Goal: Task Accomplishment & Management: Complete application form

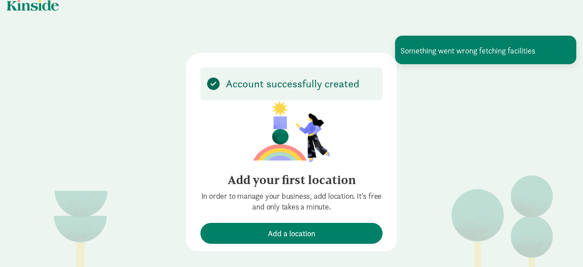
scroll to position [11, 0]
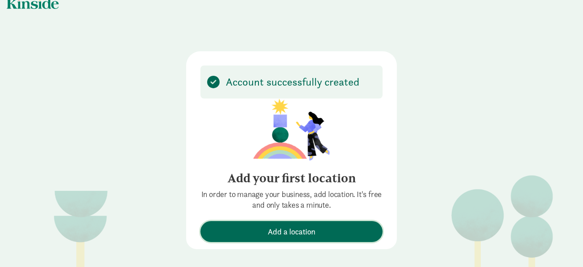
click at [285, 232] on span "Add a location" at bounding box center [292, 232] width 48 height 12
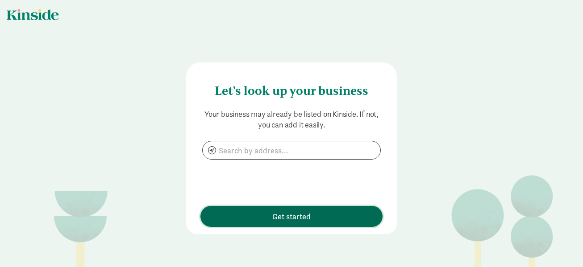
scroll to position [0, 0]
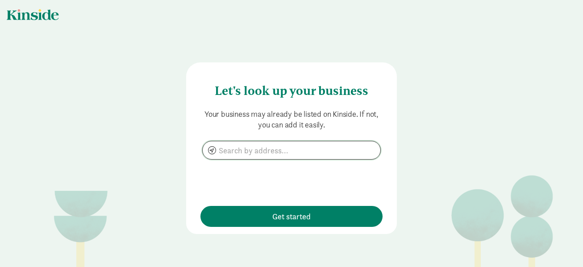
click at [244, 148] on input at bounding box center [292, 150] width 178 height 18
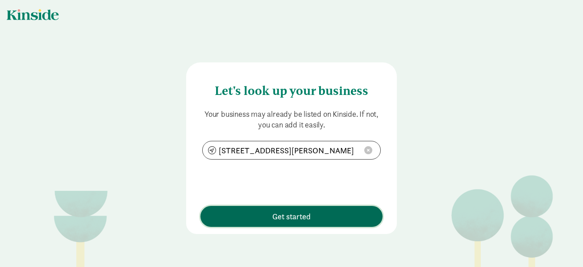
click at [306, 213] on span "Get started" at bounding box center [291, 217] width 38 height 12
type input "N3448 Duffy Rd, Mauston, WI 53948"
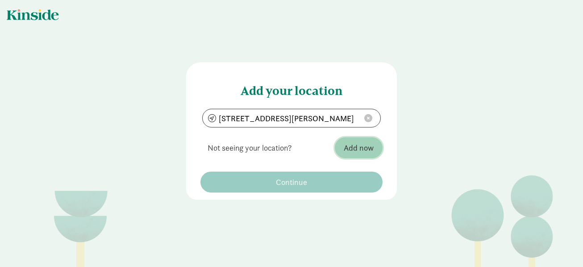
click at [357, 149] on span "Add now" at bounding box center [359, 148] width 30 height 12
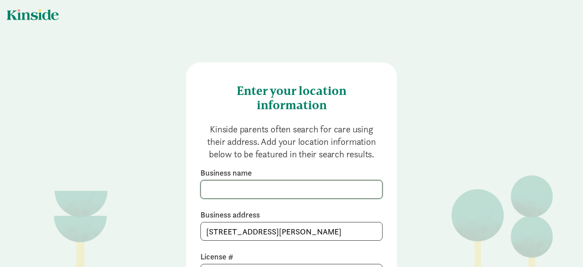
click at [283, 187] on input at bounding box center [291, 190] width 181 height 18
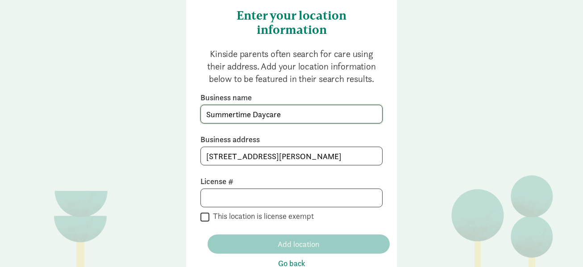
scroll to position [90, 0]
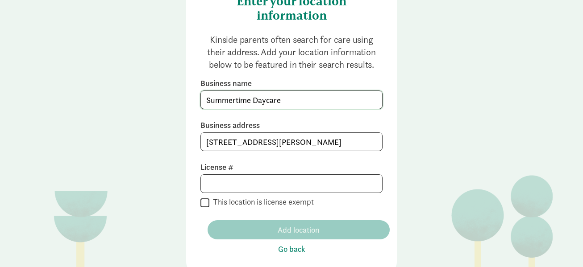
type input "Summertime Daycare"
click at [240, 185] on input at bounding box center [291, 184] width 181 height 18
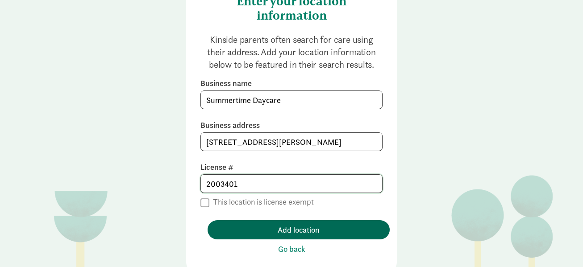
type input "2003401"
click at [278, 229] on span "Add location" at bounding box center [299, 230] width 42 height 12
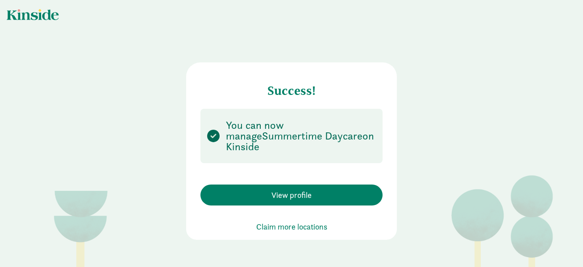
scroll to position [0, 0]
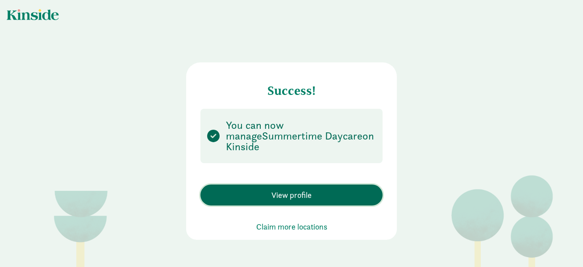
click at [295, 190] on span "View profile" at bounding box center [291, 195] width 40 height 12
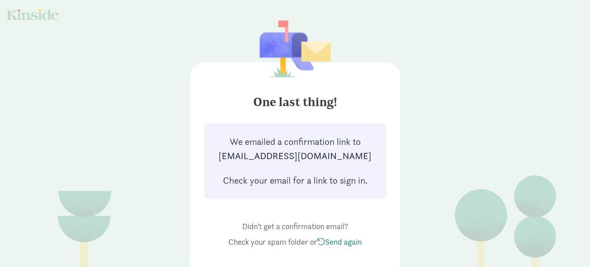
scroll to position [24, 0]
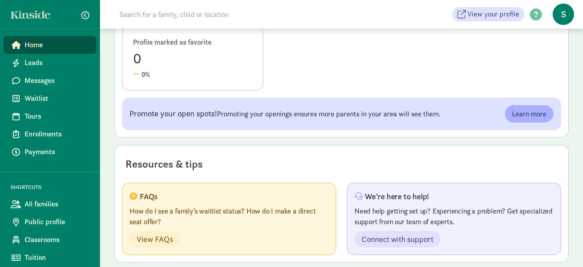
scroll to position [438, 0]
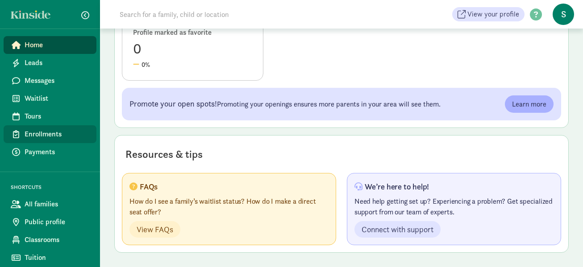
click at [70, 130] on span "Enrollments" at bounding box center [57, 134] width 65 height 11
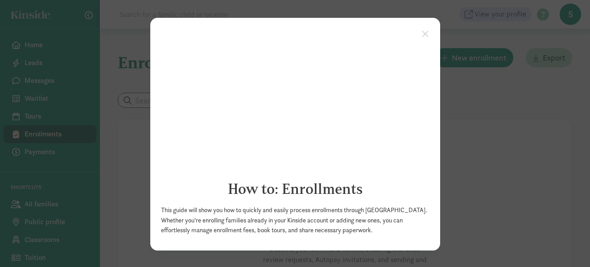
click at [482, 154] on appcues "× How to: Enrollments This guide will show you how to quickly and easily proces…" at bounding box center [295, 133] width 590 height 267
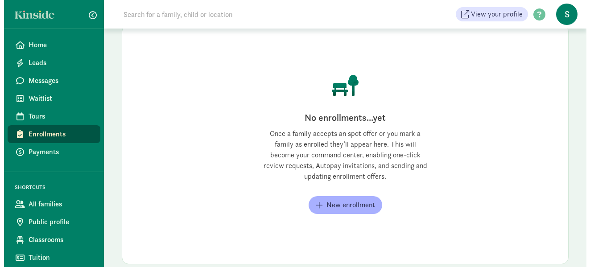
scroll to position [109, 0]
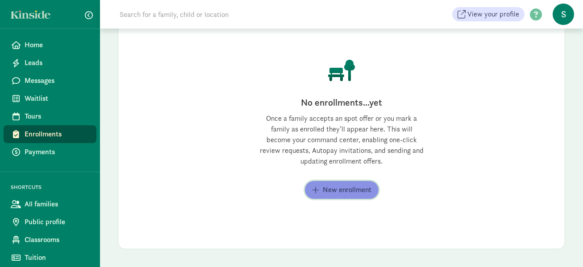
click at [321, 193] on span "New enrollment" at bounding box center [341, 190] width 59 height 11
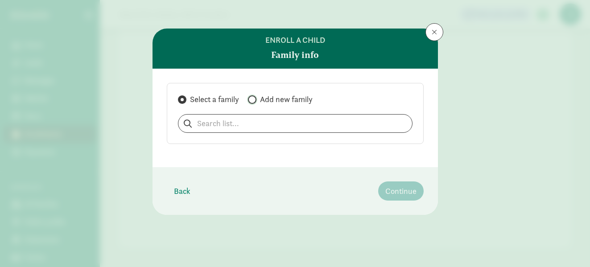
click at [253, 101] on input "Add new family" at bounding box center [251, 100] width 6 height 6
radio input "true"
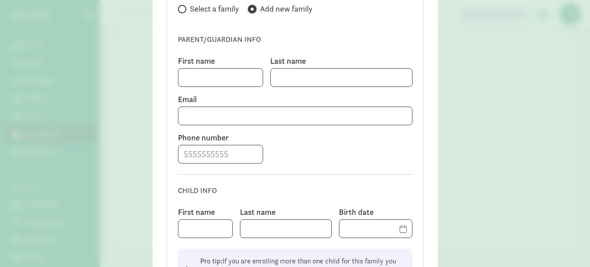
scroll to position [80, 0]
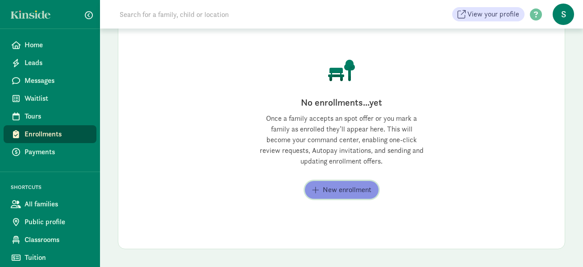
click at [345, 191] on span "New enrollment" at bounding box center [347, 190] width 49 height 11
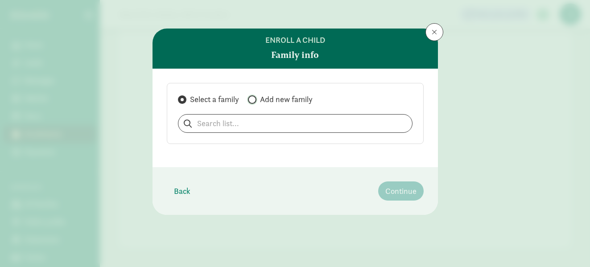
click at [253, 99] on input "Add new family" at bounding box center [251, 100] width 6 height 6
radio input "true"
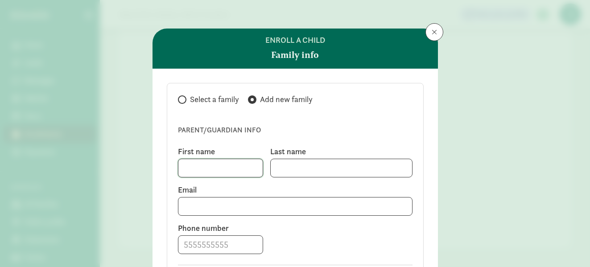
click at [211, 166] on input at bounding box center [220, 168] width 84 height 18
type input "[PERSON_NAME]"
click at [284, 171] on input at bounding box center [341, 168] width 141 height 18
type input "Cimpher"
click at [232, 208] on input at bounding box center [295, 207] width 234 height 18
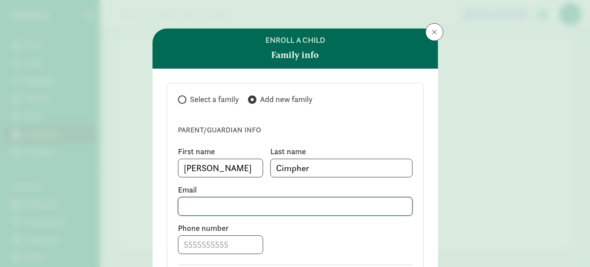
click at [232, 208] on input at bounding box center [295, 207] width 234 height 18
type input "kacimpher@gmail.com"
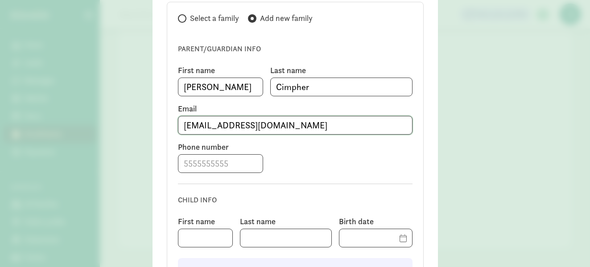
scroll to position [82, 0]
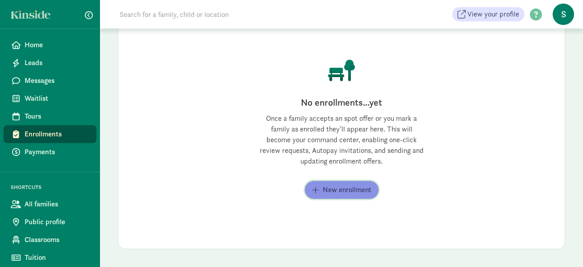
click at [328, 187] on span "New enrollment" at bounding box center [347, 190] width 49 height 11
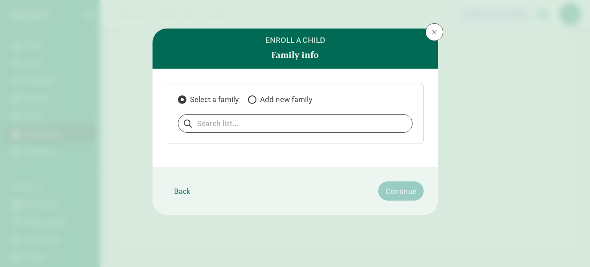
click at [256, 99] on span at bounding box center [252, 99] width 8 height 8
click at [254, 99] on input "Add new family" at bounding box center [251, 100] width 6 height 6
radio input "true"
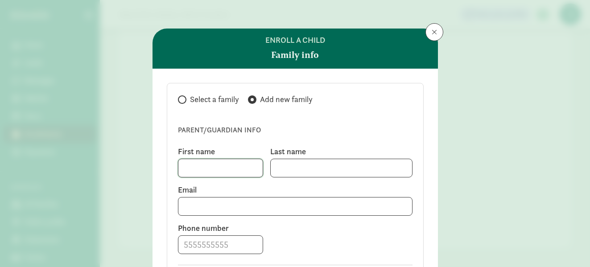
click at [218, 172] on input at bounding box center [220, 168] width 84 height 18
type input "Kr"
click at [445, 109] on div "Enroll a child Family info Select a family Add new family Parent/guardian info …" at bounding box center [295, 133] width 590 height 267
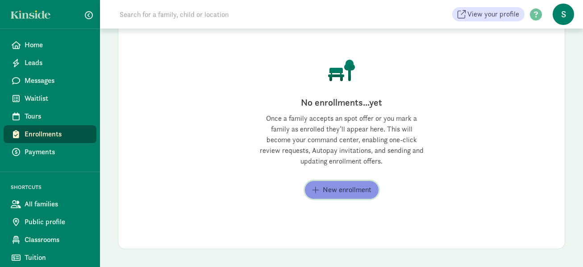
click at [344, 191] on span "New enrollment" at bounding box center [347, 190] width 49 height 11
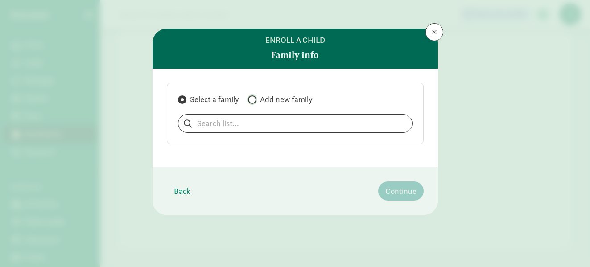
click at [253, 98] on input "Add new family" at bounding box center [251, 100] width 6 height 6
radio input "true"
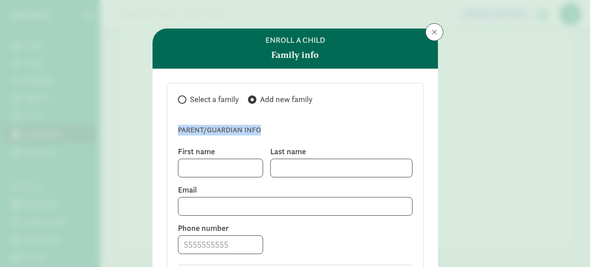
drag, startPoint x: 292, startPoint y: 125, endPoint x: 293, endPoint y: 105, distance: 20.1
click at [293, 105] on div "Select a family Add new family Parent/guardian info First name Last name Email …" at bounding box center [295, 240] width 257 height 314
click at [239, 165] on input at bounding box center [220, 168] width 84 height 18
type input "[PERSON_NAME]"
click at [288, 167] on input at bounding box center [341, 168] width 141 height 18
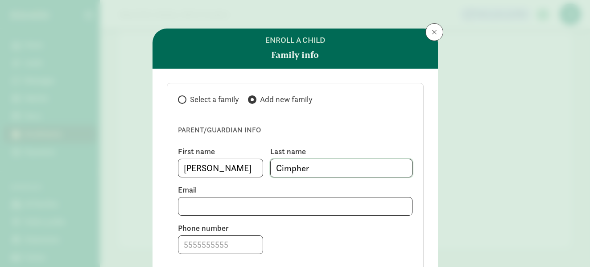
type input "Cimpher"
click at [214, 205] on input at bounding box center [295, 207] width 234 height 18
type input "6"
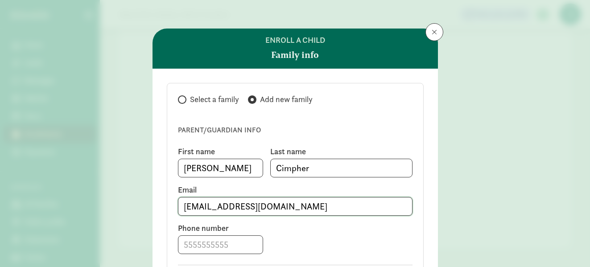
type input "kacimpher@gmail.com"
click at [182, 250] on input at bounding box center [220, 245] width 84 height 18
type input "608-495-0118"
click at [258, 259] on div "Parent/guardian info First name Kristina Last name Cimpher Email kacimpher@gmai…" at bounding box center [295, 250] width 235 height 272
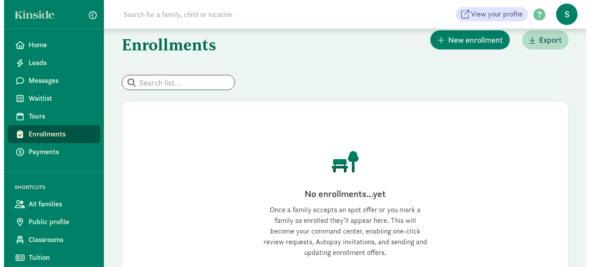
scroll to position [0, 0]
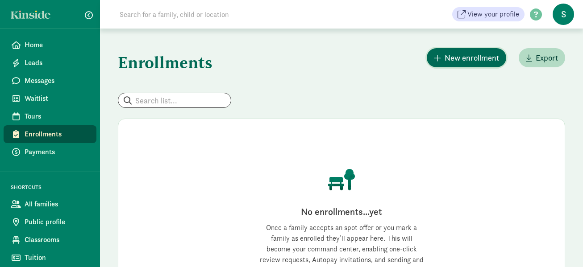
click at [465, 57] on span "New enrollment" at bounding box center [471, 58] width 54 height 12
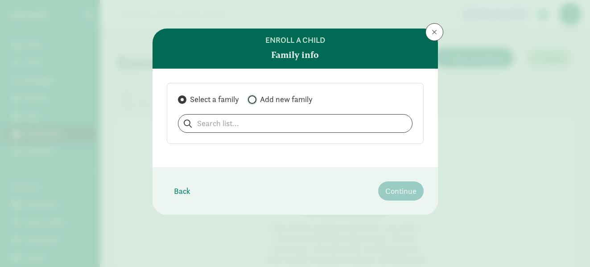
click at [253, 100] on input "Add new family" at bounding box center [251, 100] width 6 height 6
radio input "true"
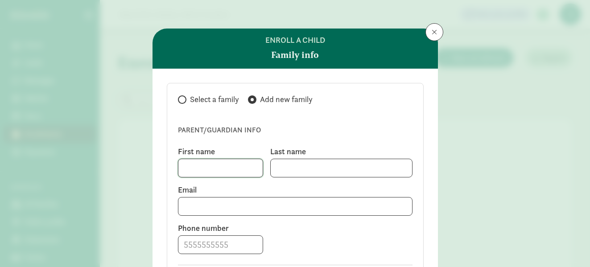
click at [207, 176] on input at bounding box center [220, 168] width 84 height 18
type input "k"
type input "[PERSON_NAME]"
click at [282, 164] on input at bounding box center [341, 168] width 141 height 18
type input "Cimpher"
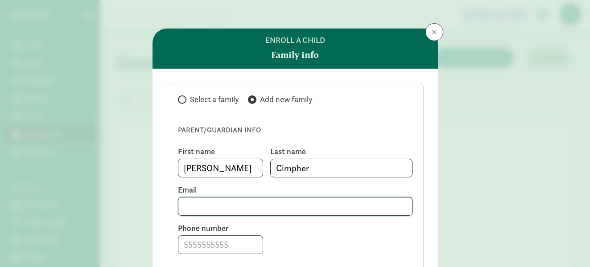
click at [220, 208] on input at bounding box center [295, 207] width 234 height 18
type input "kacimpher@gmail.com"
click at [194, 245] on input at bounding box center [220, 245] width 84 height 18
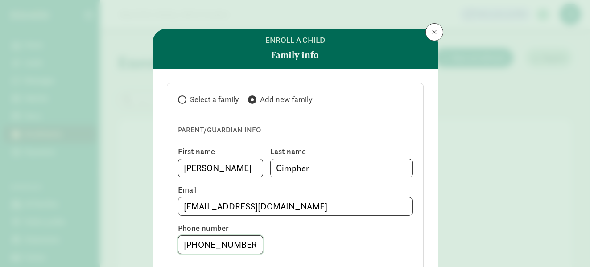
type input "608-495-0118"
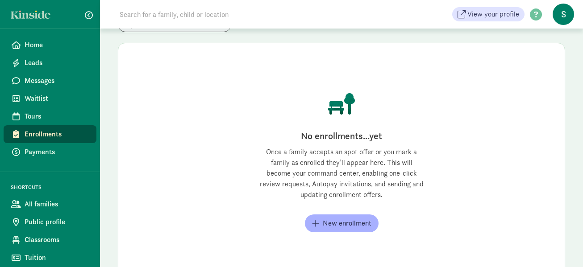
scroll to position [109, 0]
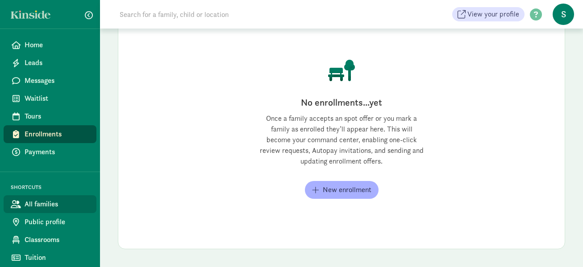
click at [43, 204] on span "All families" at bounding box center [57, 204] width 65 height 11
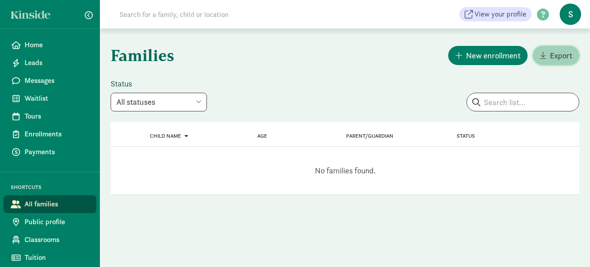
click at [550, 59] on span "Export" at bounding box center [561, 56] width 22 height 12
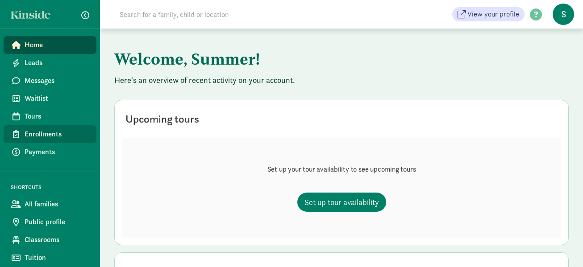
click at [33, 133] on span "Enrollments" at bounding box center [57, 134] width 65 height 11
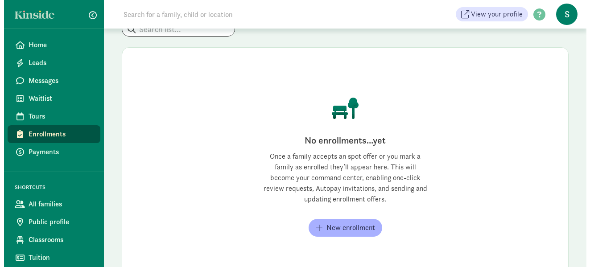
scroll to position [109, 0]
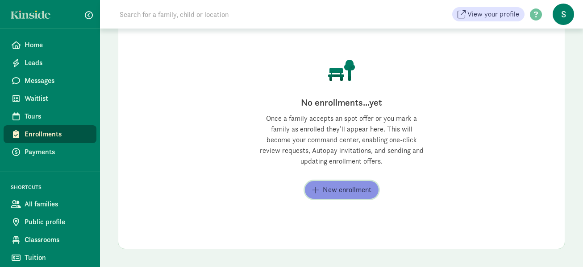
click at [354, 188] on span "New enrollment" at bounding box center [347, 190] width 49 height 11
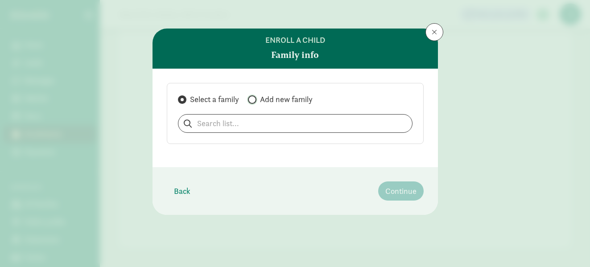
click at [254, 97] on input "Add new family" at bounding box center [251, 100] width 6 height 6
radio input "true"
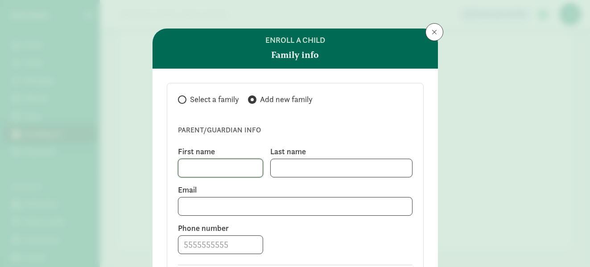
click at [216, 169] on input at bounding box center [220, 168] width 84 height 18
type input "[PERSON_NAME]"
click at [271, 172] on input at bounding box center [341, 168] width 141 height 18
type input "Cimpher"
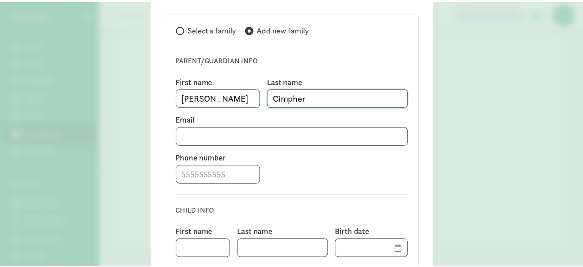
scroll to position [80, 0]
